Goal: Information Seeking & Learning: Check status

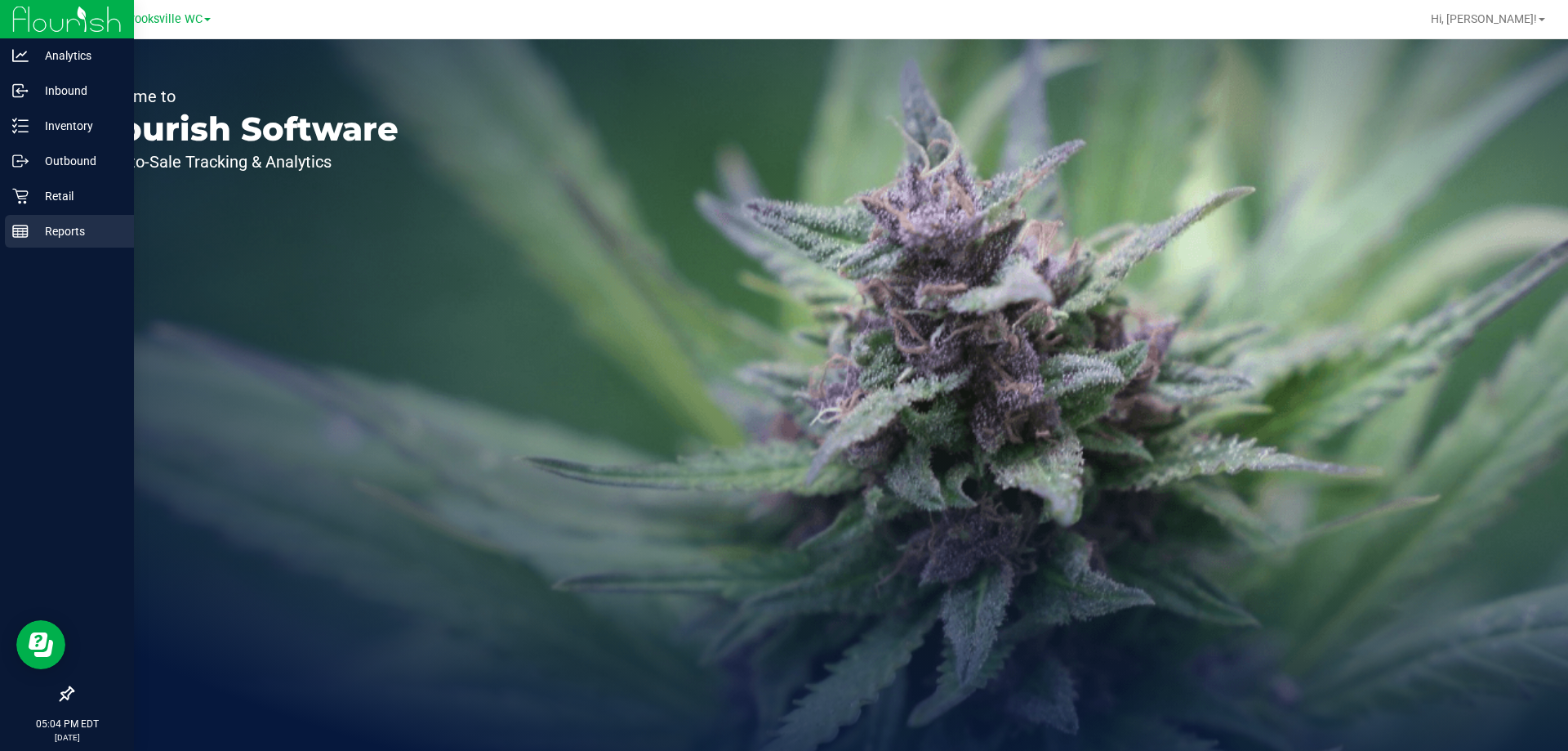
click at [35, 226] on p "Reports" at bounding box center [77, 231] width 98 height 19
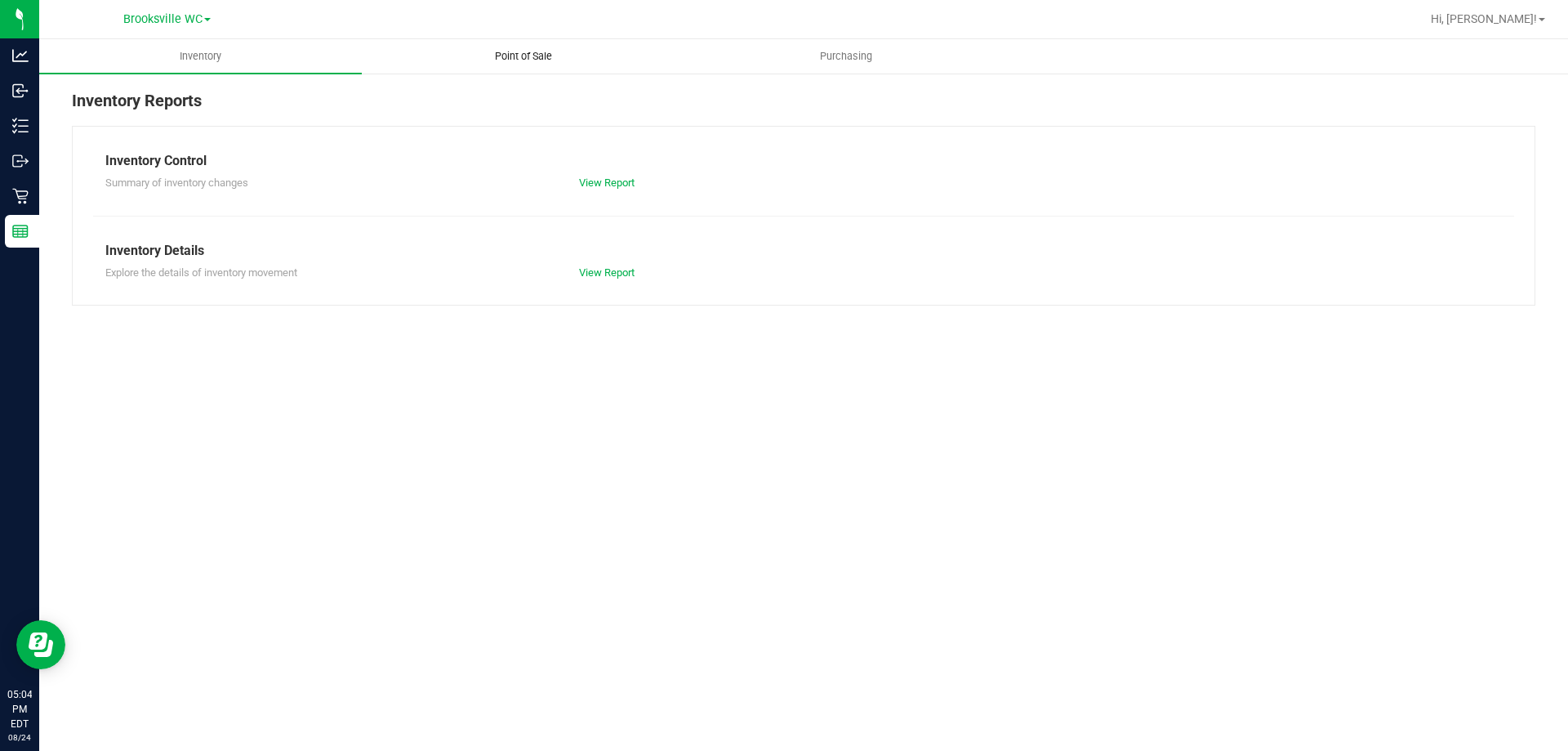
click at [526, 54] on span "Point of Sale" at bounding box center [524, 56] width 101 height 14
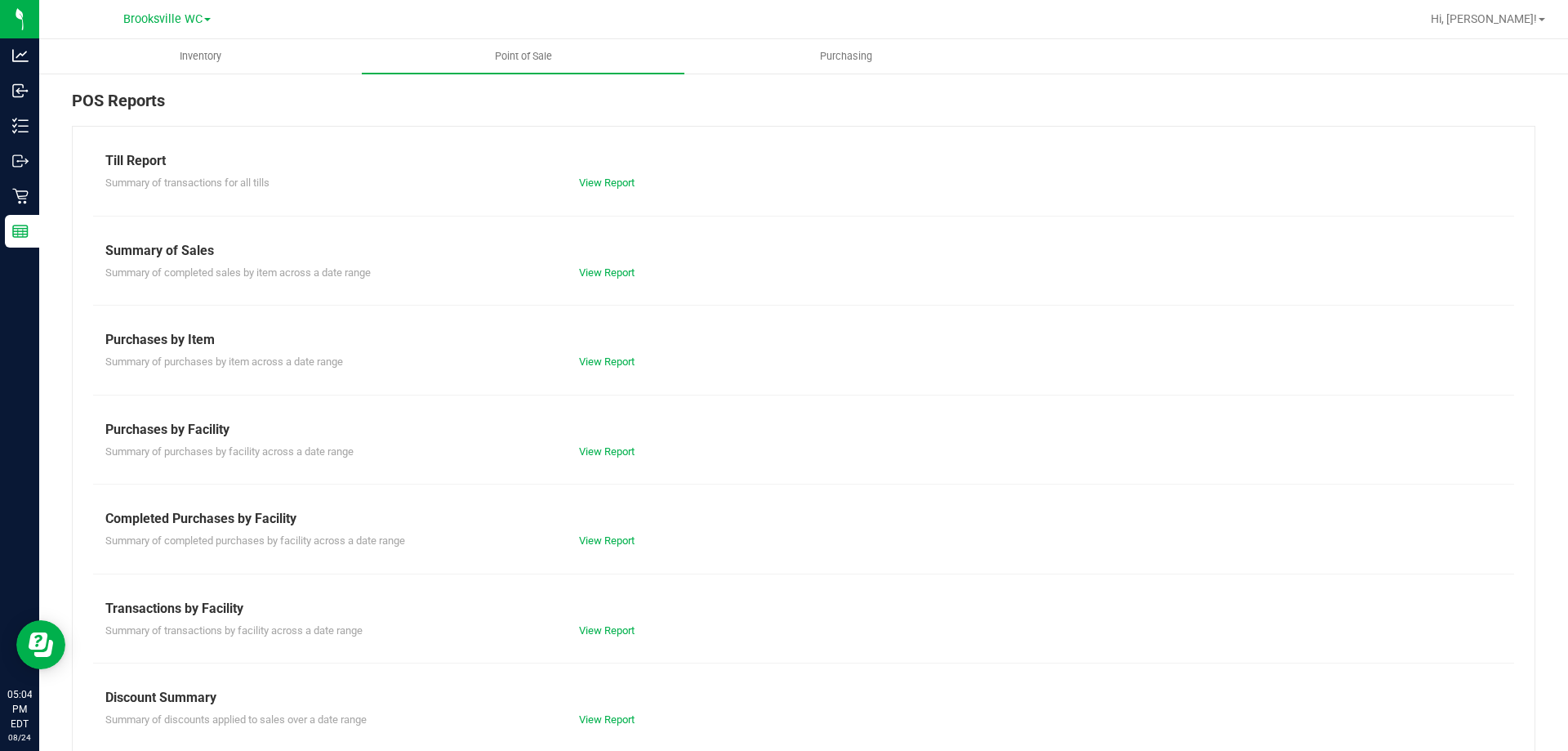
click at [585, 534] on div "View Report" at bounding box center [685, 540] width 237 height 16
click at [586, 543] on link "View Report" at bounding box center [606, 540] width 55 height 13
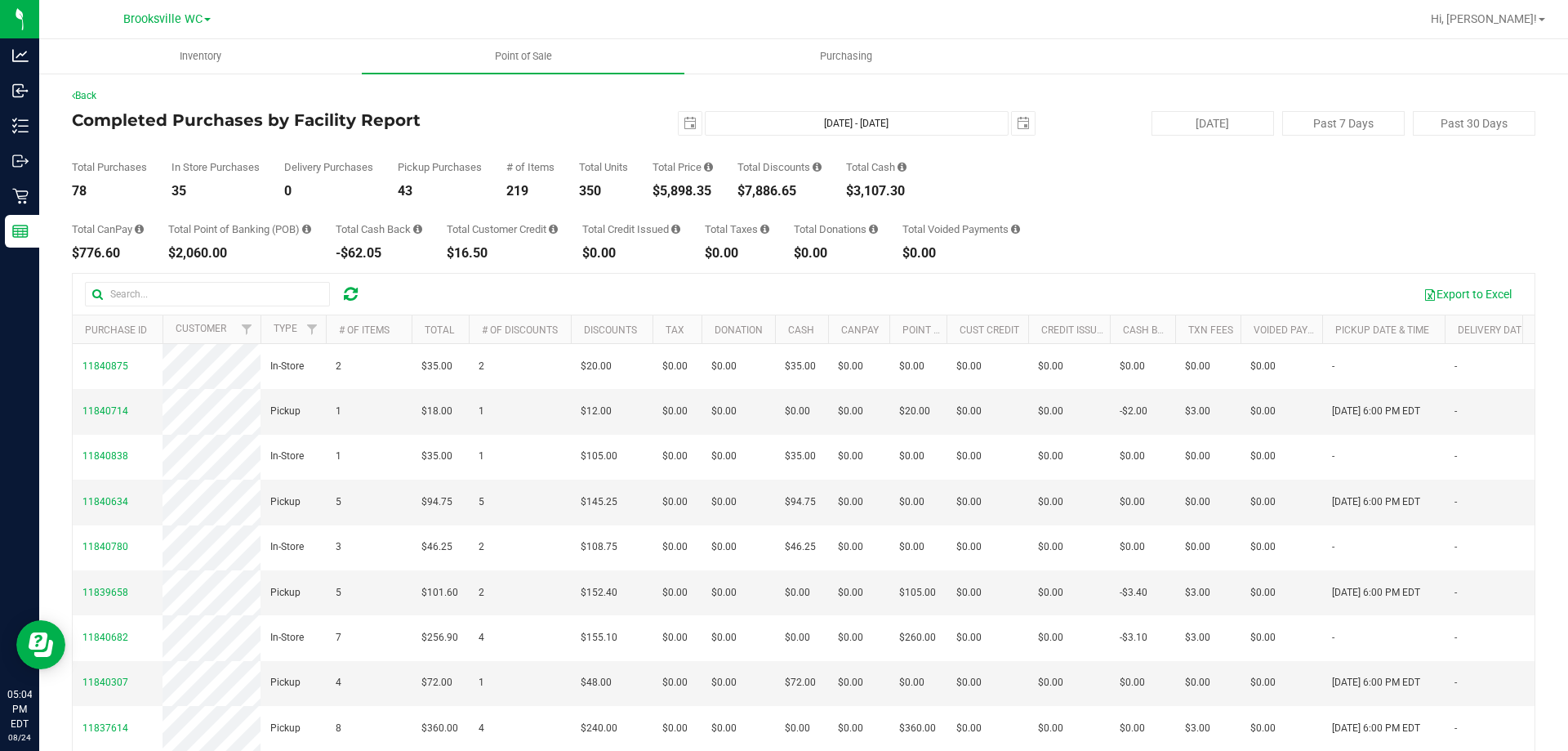
click at [698, 186] on div "$5,898.35" at bounding box center [683, 191] width 61 height 14
copy div "5,898.35"
click at [927, 217] on div "Total CanPay $776.60 Total Point of Banking (POB) $2,060.00 Total Cash Back -$6…" at bounding box center [803, 229] width 1464 height 62
